Goal: Task Accomplishment & Management: Manage account settings

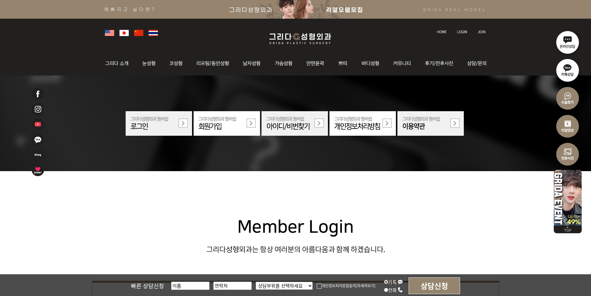
click at [465, 29] on link at bounding box center [462, 26] width 17 height 9
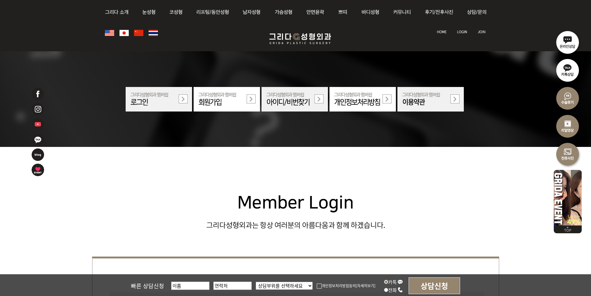
scroll to position [186, 0]
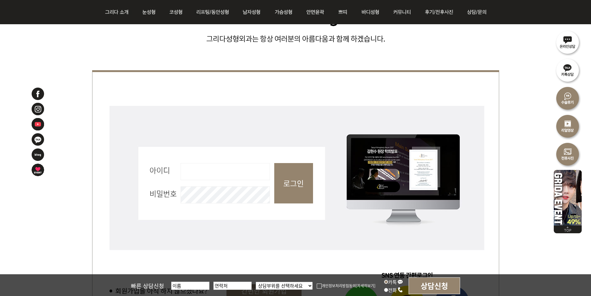
click at [222, 170] on input "아이디 필수" at bounding box center [225, 171] width 89 height 17
type input "admin"
click at [295, 190] on input "로그인" at bounding box center [293, 183] width 39 height 40
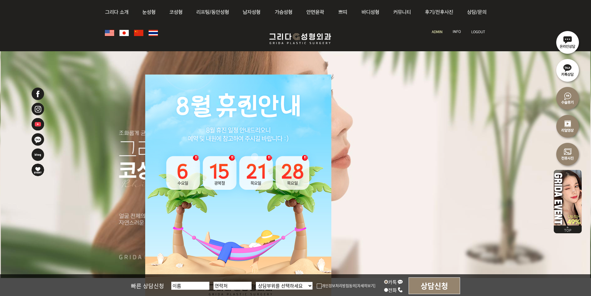
scroll to position [155, 0]
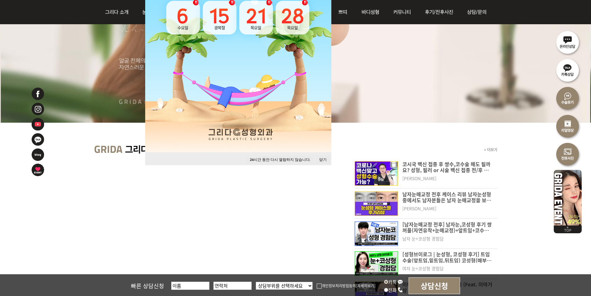
click at [300, 159] on button "24 시간 동안 다시 열람하지 않습니다." at bounding box center [280, 159] width 67 height 8
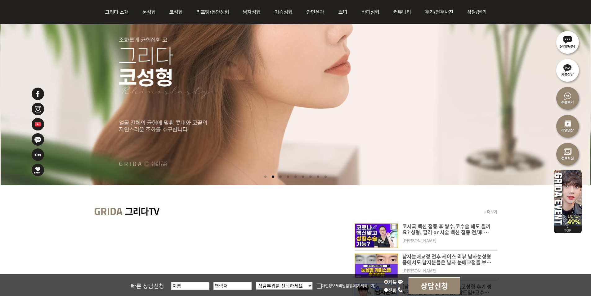
scroll to position [0, 0]
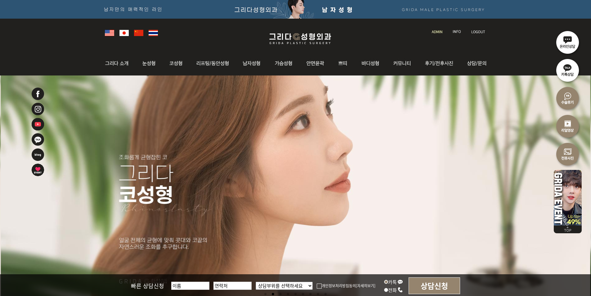
click at [459, 30] on img at bounding box center [457, 31] width 8 height 3
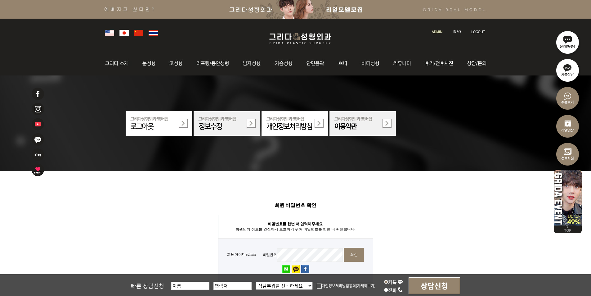
click at [433, 30] on img at bounding box center [437, 31] width 11 height 3
